Goal: Information Seeking & Learning: Learn about a topic

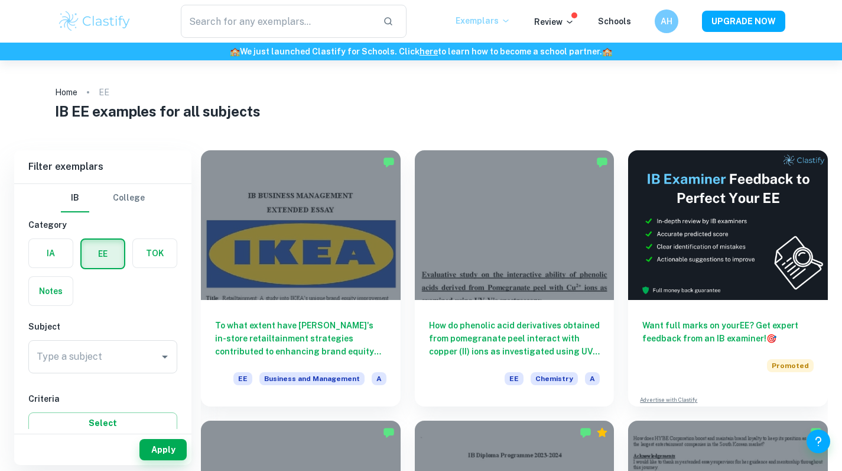
click at [489, 23] on p "Exemplars" at bounding box center [483, 20] width 55 height 13
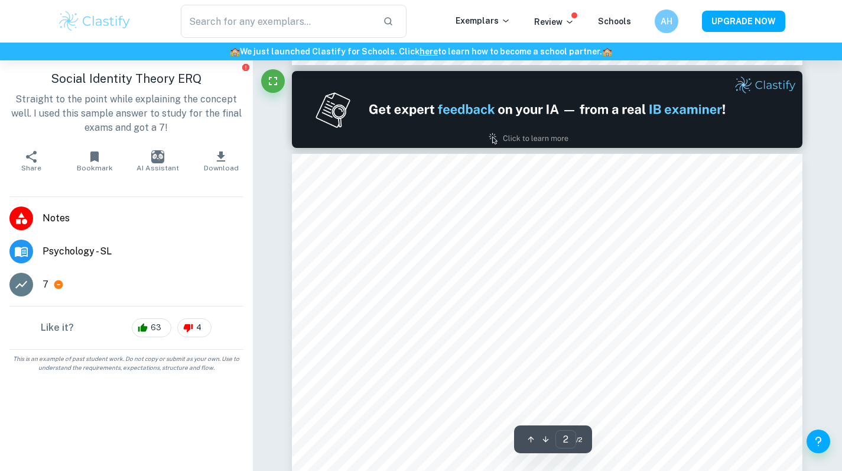
type input "1"
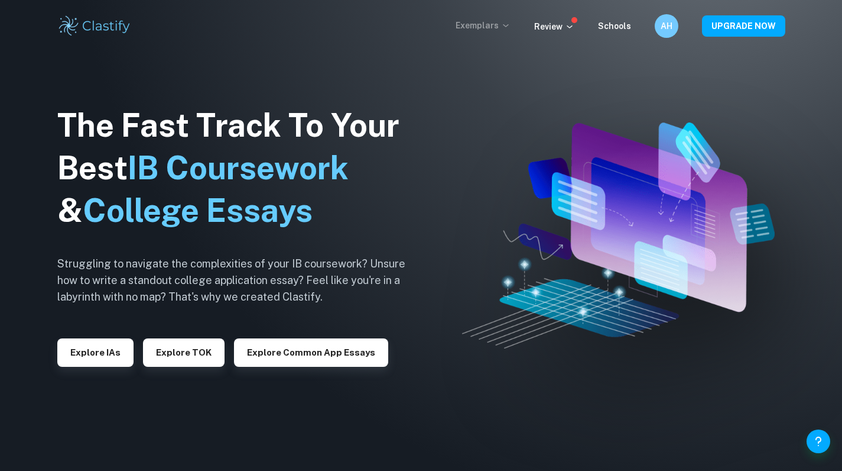
click at [480, 21] on p "Exemplars" at bounding box center [483, 25] width 55 height 13
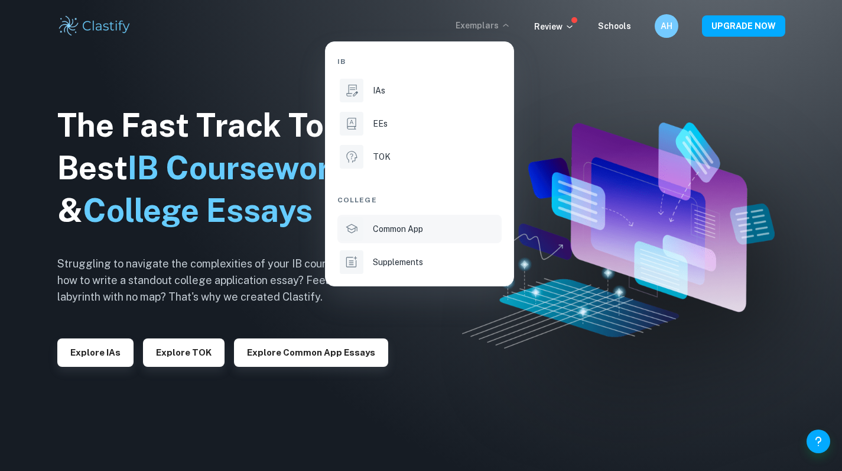
scroll to position [12, 0]
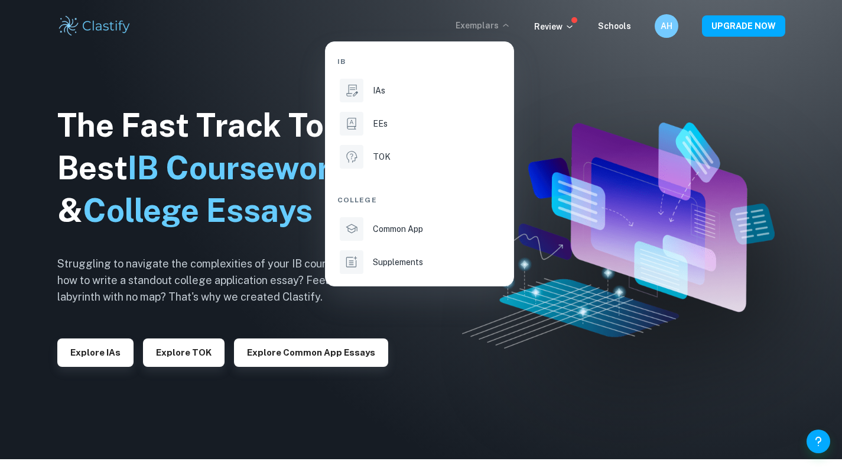
click at [449, 349] on div at bounding box center [421, 235] width 842 height 471
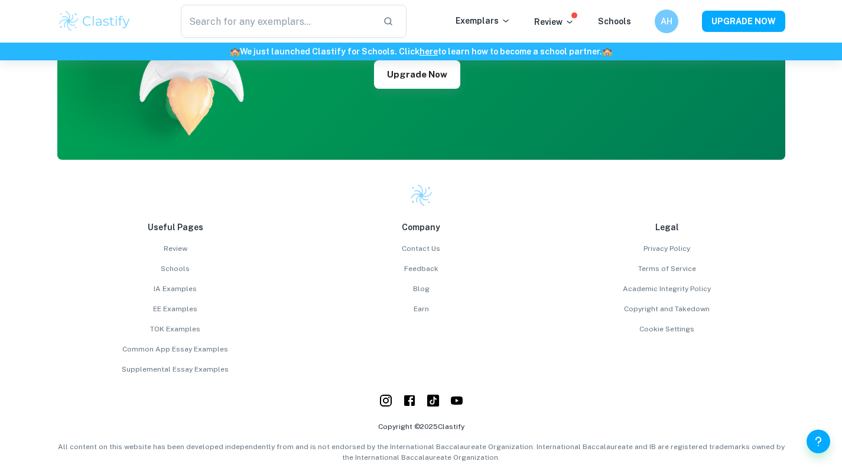
scroll to position [3031, 0]
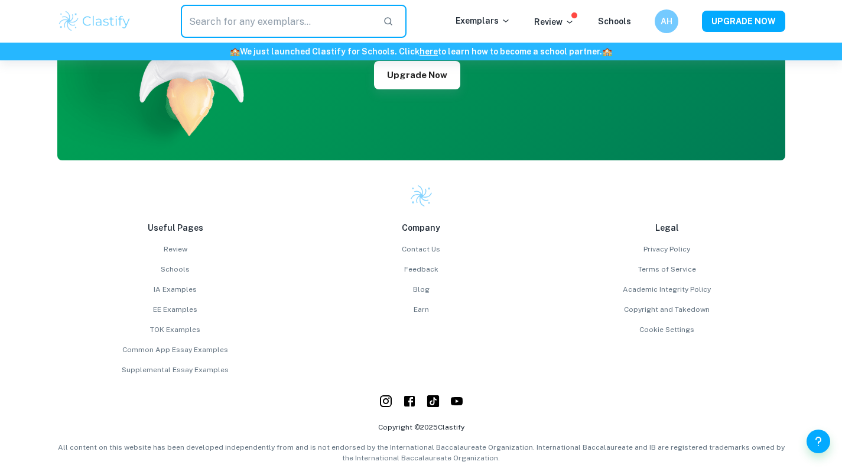
click at [294, 14] on input "text" at bounding box center [277, 21] width 193 height 33
type input "Psychology ERQs"
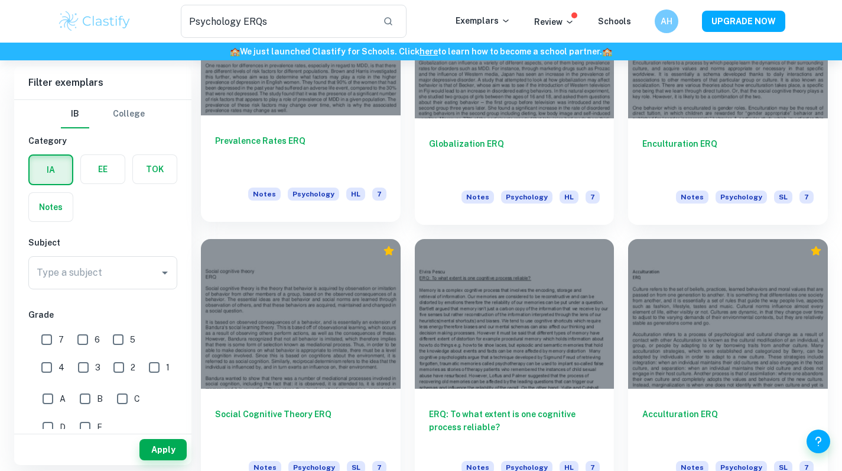
scroll to position [987, 0]
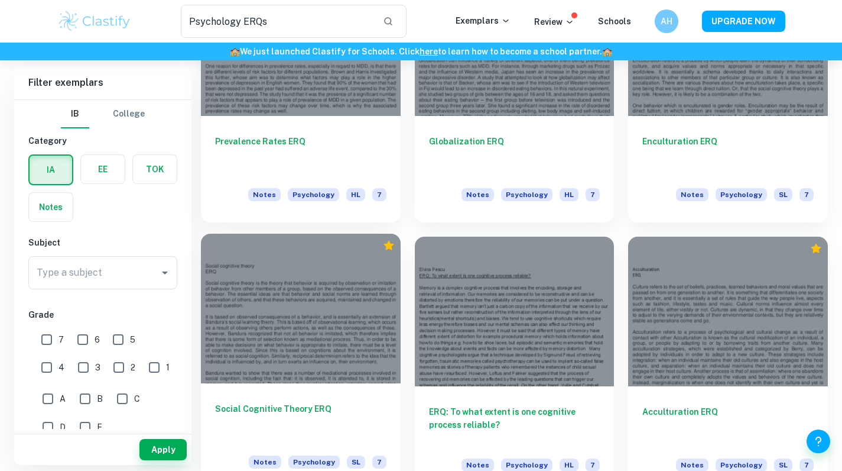
click at [251, 284] on div at bounding box center [301, 309] width 200 height 150
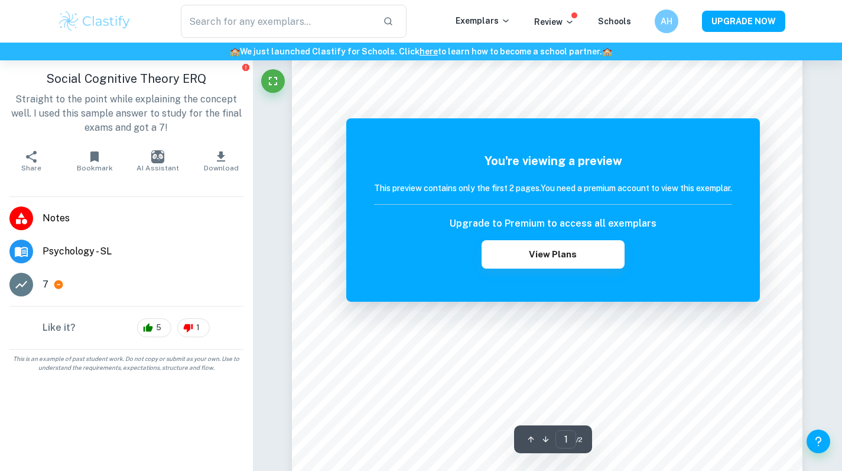
scroll to position [200, 0]
